Goal: Navigation & Orientation: Go to known website

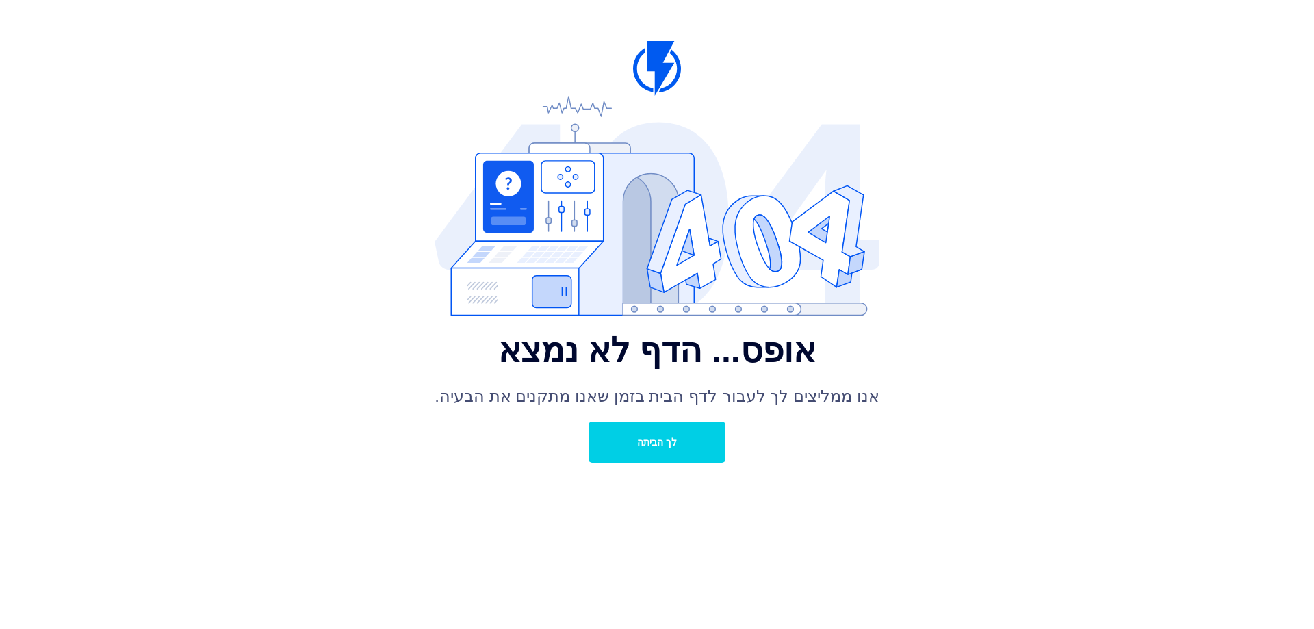
click at [671, 439] on font "לך הביתה" at bounding box center [657, 442] width 40 height 11
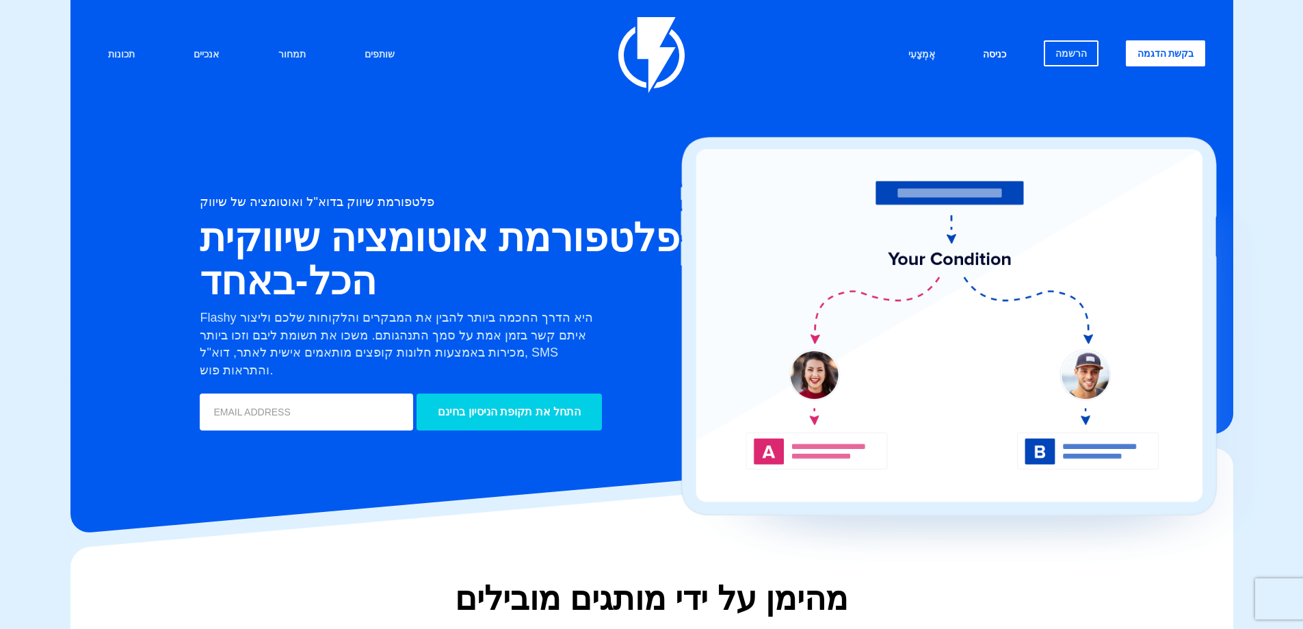
click at [1000, 52] on font "כניסה" at bounding box center [994, 54] width 23 height 11
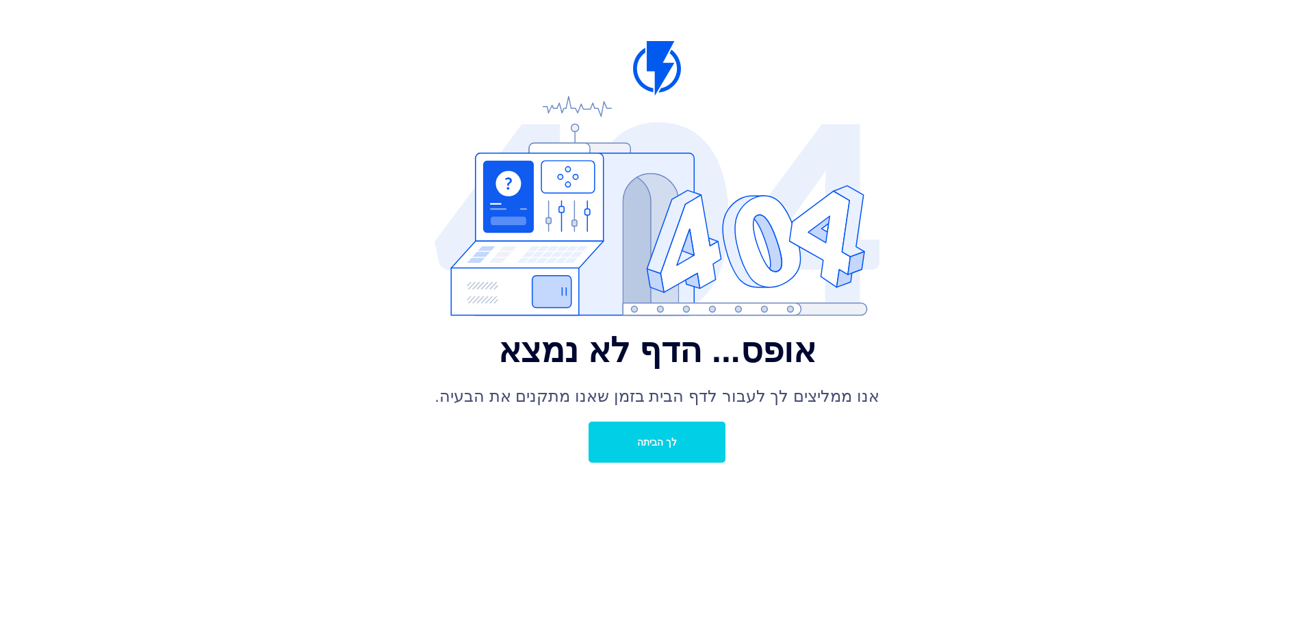
click at [676, 438] on font "לך הביתה" at bounding box center [657, 442] width 40 height 11
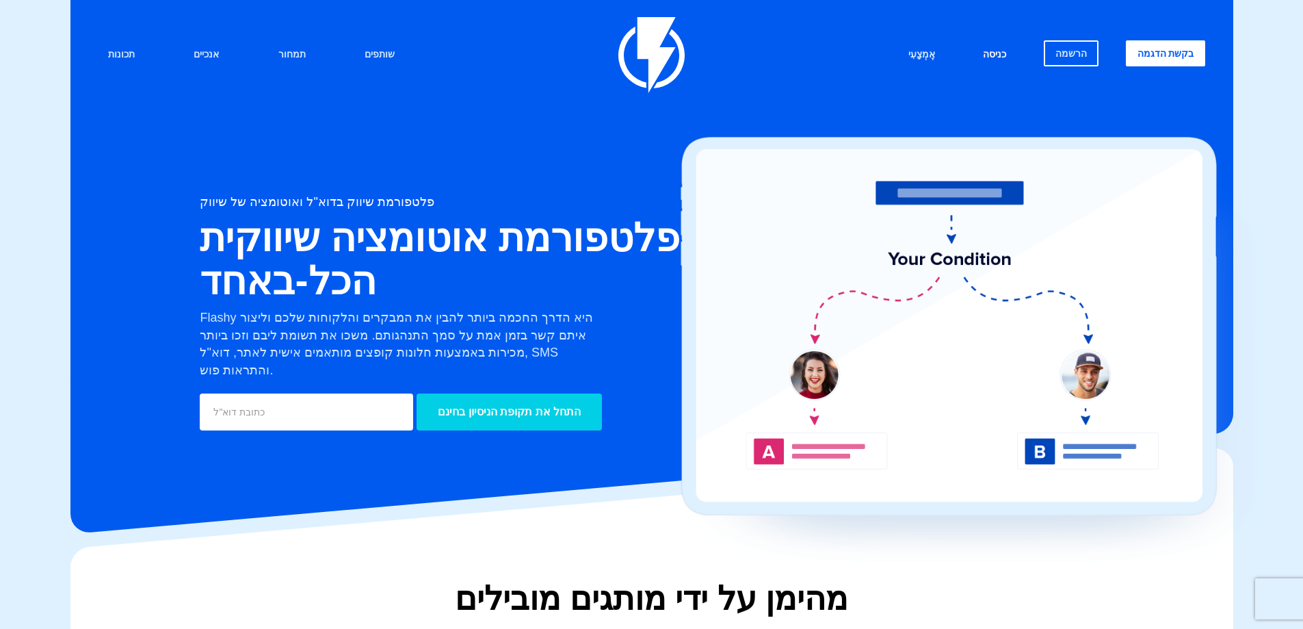
click at [1001, 41] on link "כניסה" at bounding box center [995, 54] width 44 height 29
click at [988, 52] on font "כניסה" at bounding box center [994, 54] width 23 height 11
